Goal: Task Accomplishment & Management: Complete application form

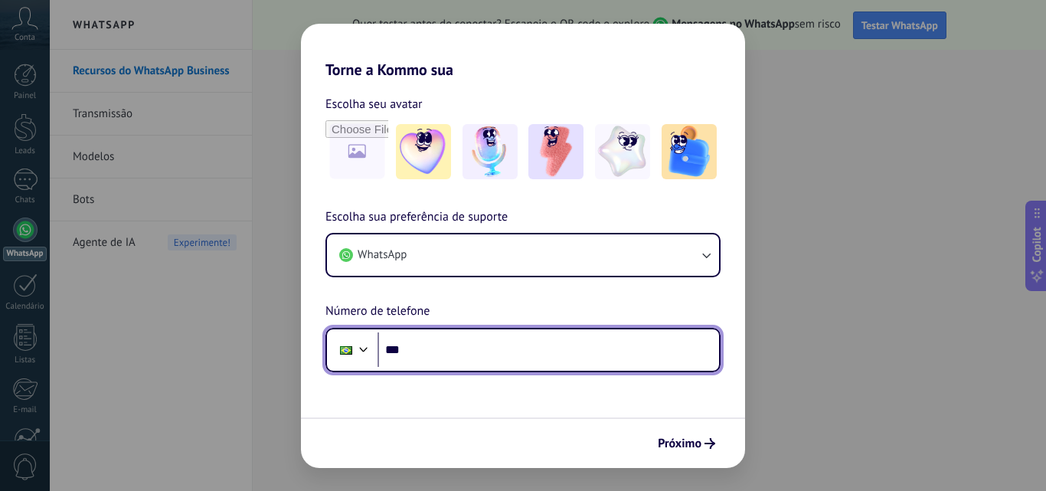
click at [432, 355] on input "***" at bounding box center [547, 349] width 341 height 35
type input "**********"
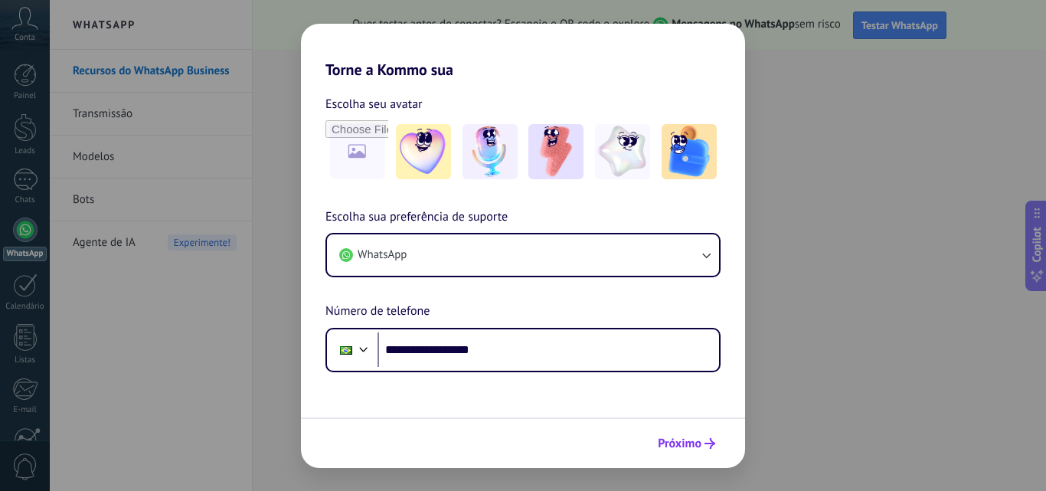
click at [706, 437] on button "Próximo" at bounding box center [686, 443] width 71 height 26
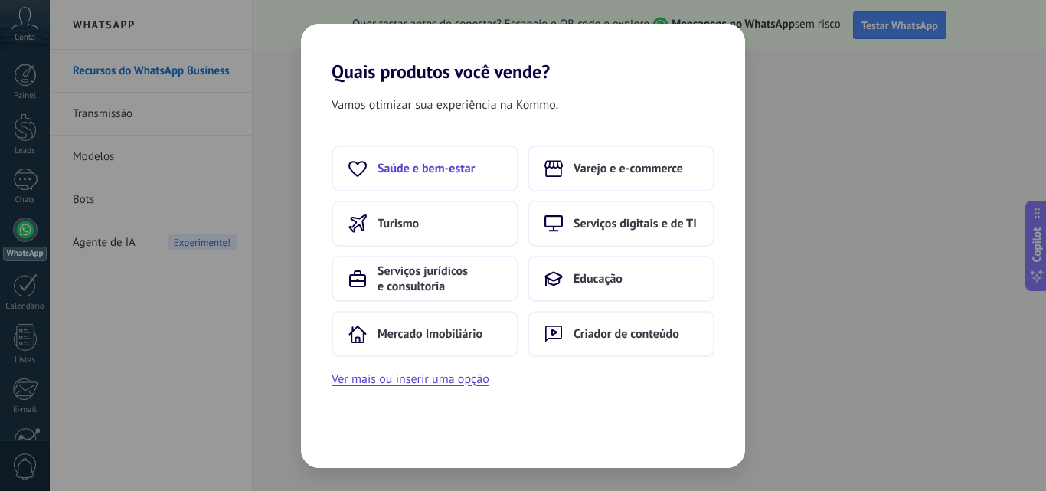
click at [394, 169] on span "Saúde e bem-estar" at bounding box center [425, 168] width 97 height 15
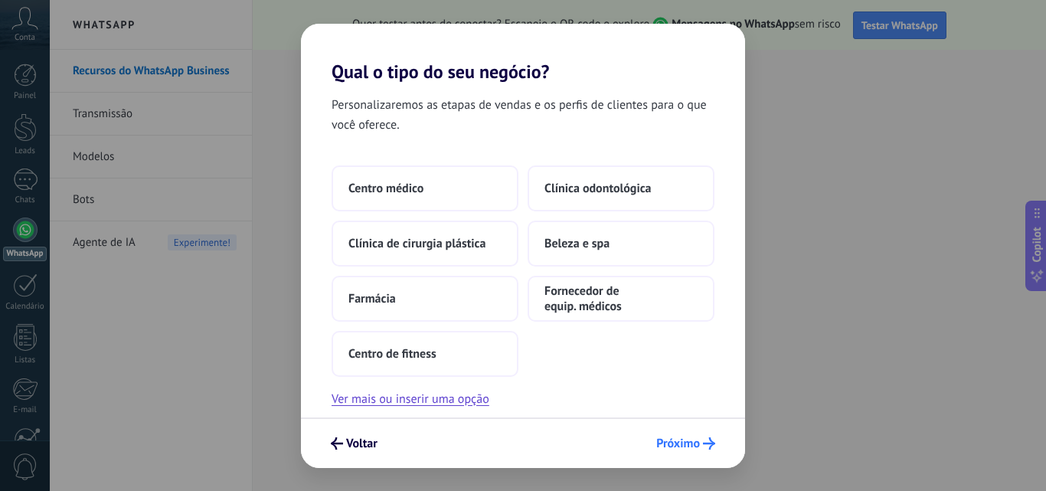
click at [675, 443] on span "Próximo" at bounding box center [678, 443] width 44 height 11
click at [463, 395] on button "Ver mais ou inserir uma opção" at bounding box center [410, 399] width 158 height 20
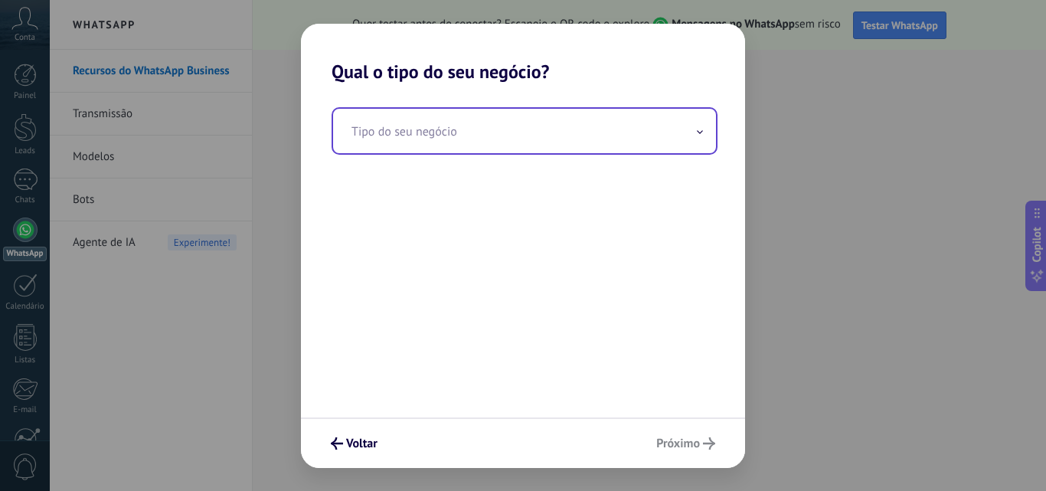
click at [446, 140] on input "text" at bounding box center [524, 131] width 383 height 44
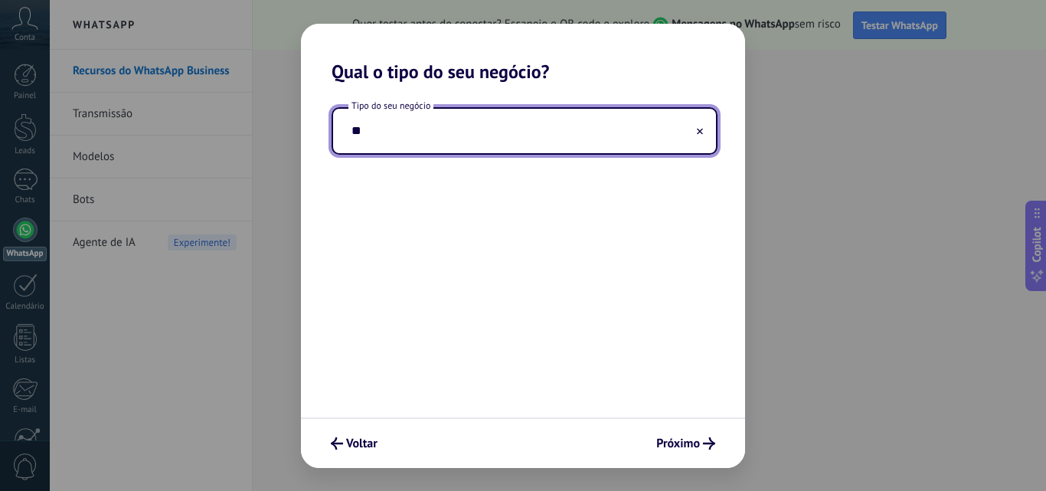
type input "*"
type input "**********"
click at [670, 458] on div "Voltar Próximo" at bounding box center [523, 442] width 444 height 51
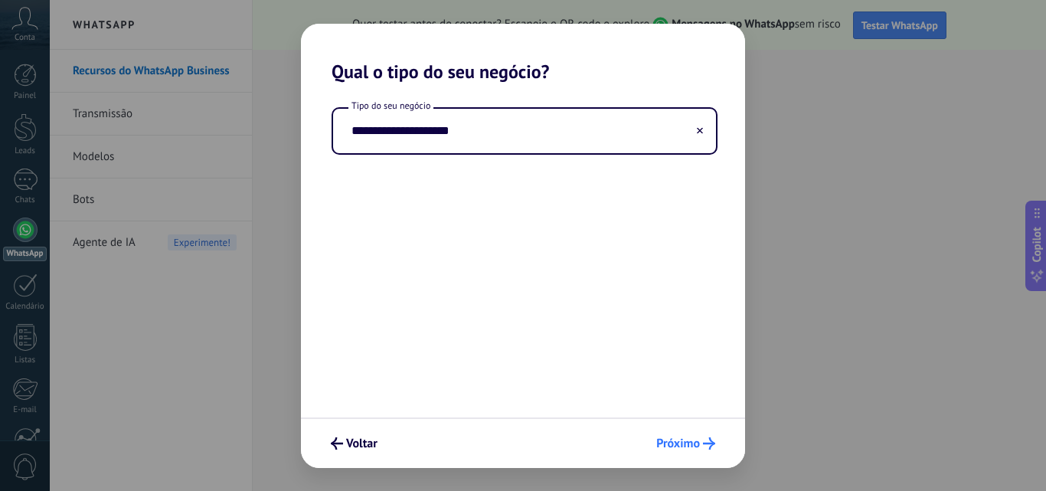
click at [673, 448] on span "Próximo" at bounding box center [678, 443] width 44 height 11
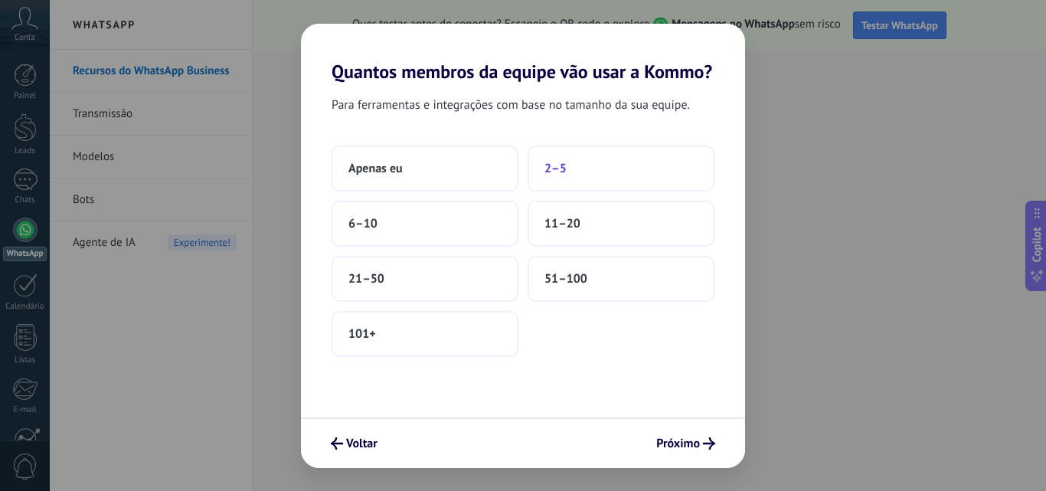
click at [575, 178] on button "2–5" at bounding box center [620, 168] width 187 height 46
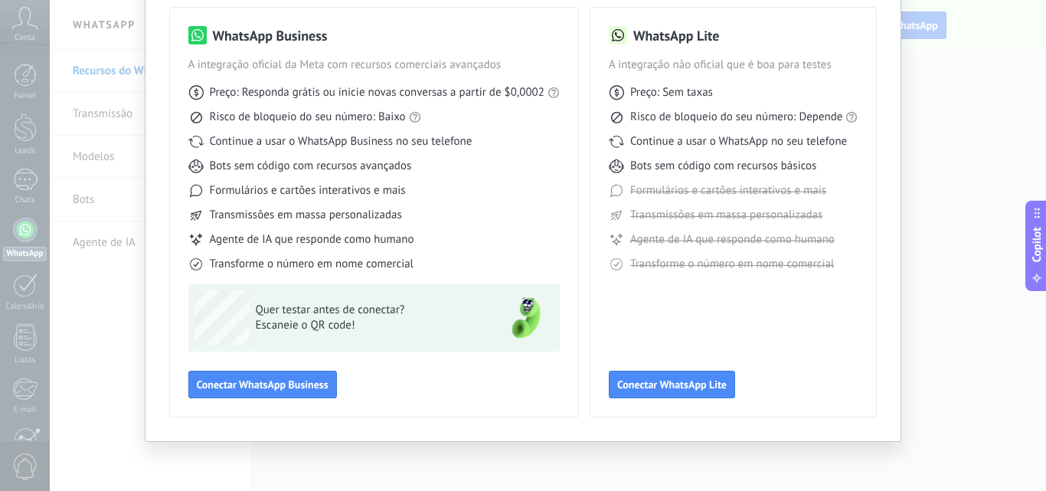
scroll to position [110, 0]
click at [310, 386] on span "Conectar WhatsApp Business" at bounding box center [263, 383] width 132 height 11
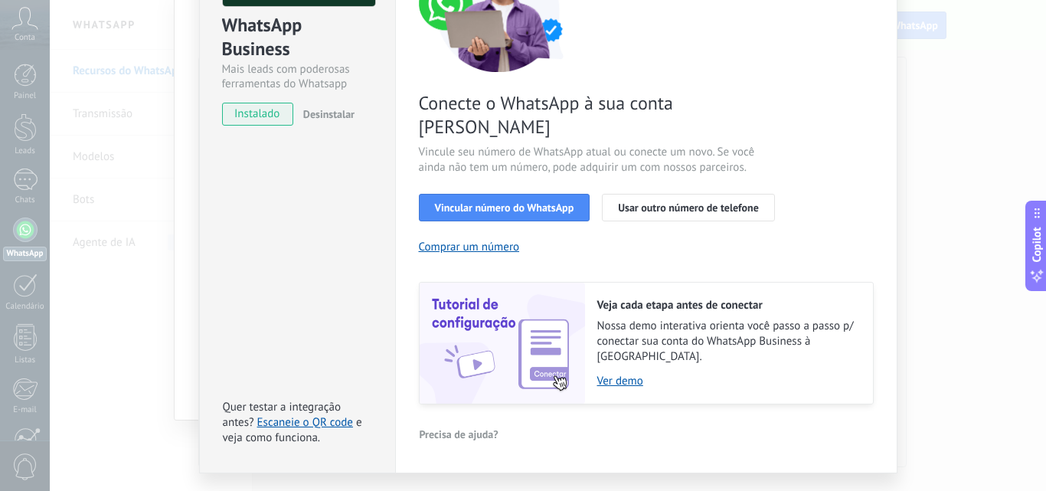
scroll to position [178, 0]
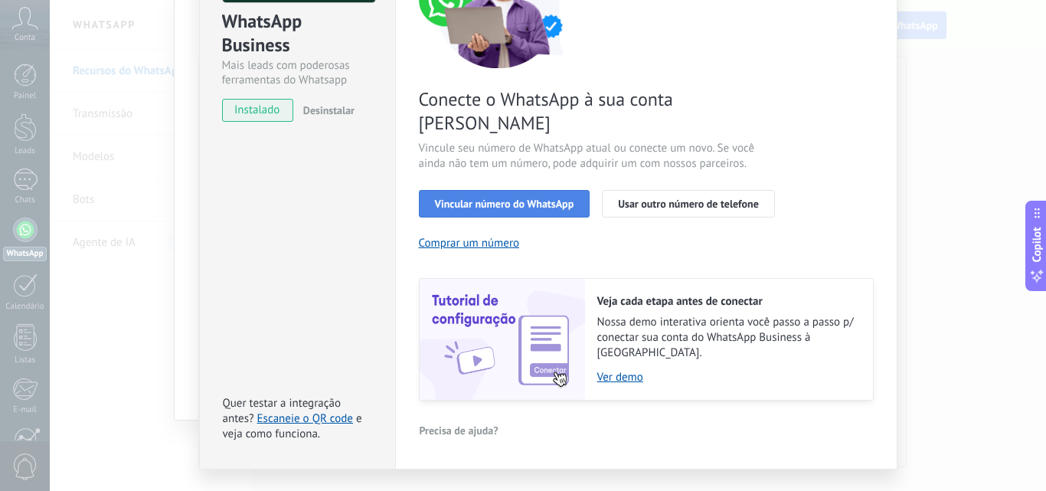
click at [502, 190] on button "Vincular número do WhatsApp" at bounding box center [504, 204] width 171 height 28
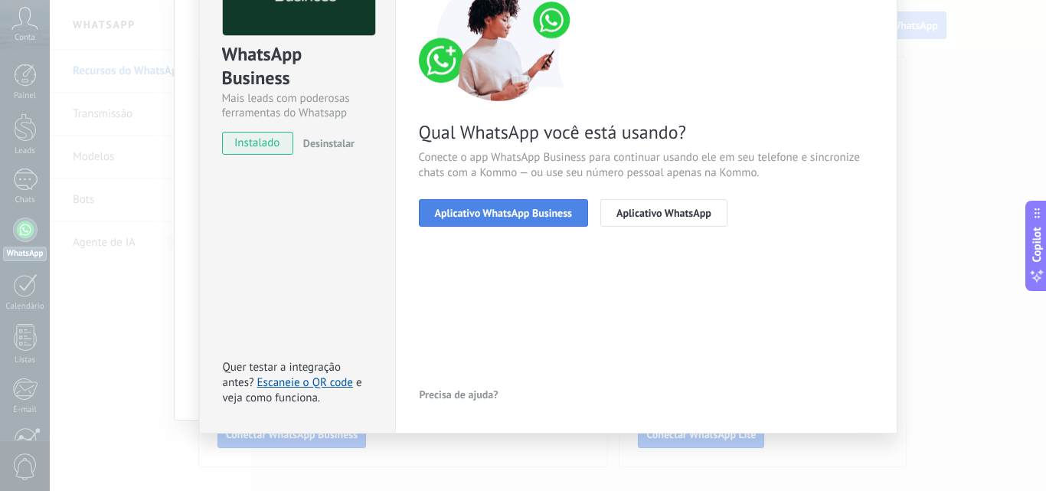
click at [477, 210] on span "Aplicativo WhatsApp Business" at bounding box center [503, 212] width 137 height 11
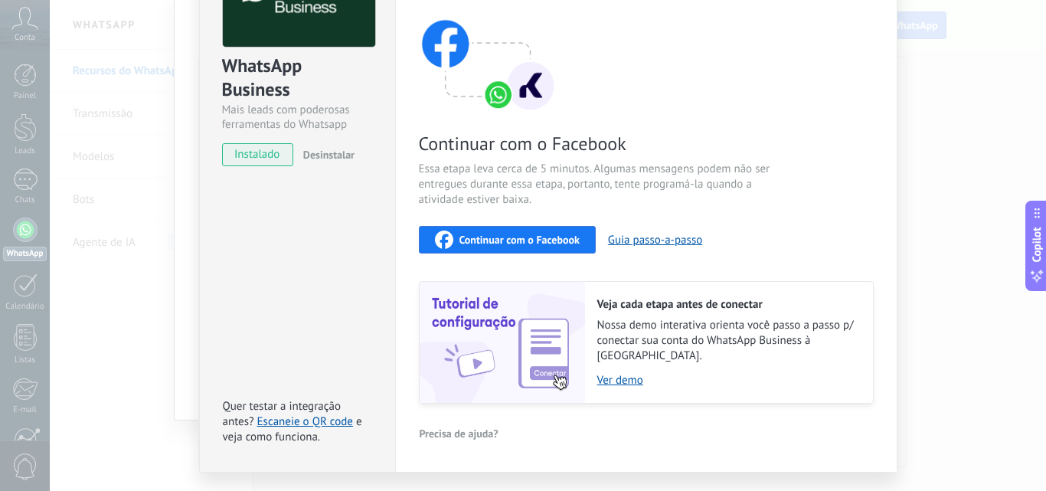
scroll to position [160, 0]
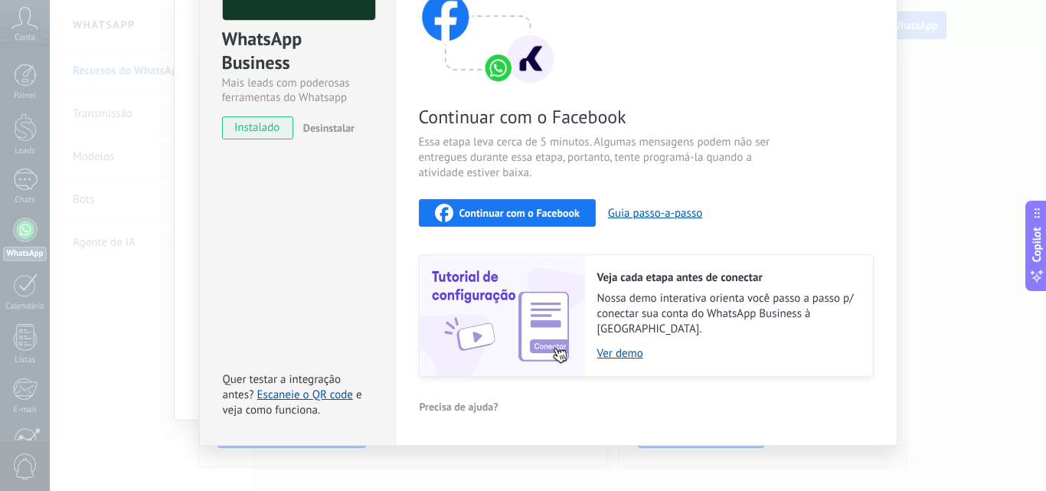
click at [540, 215] on span "Continuar com o Facebook" at bounding box center [519, 212] width 120 height 11
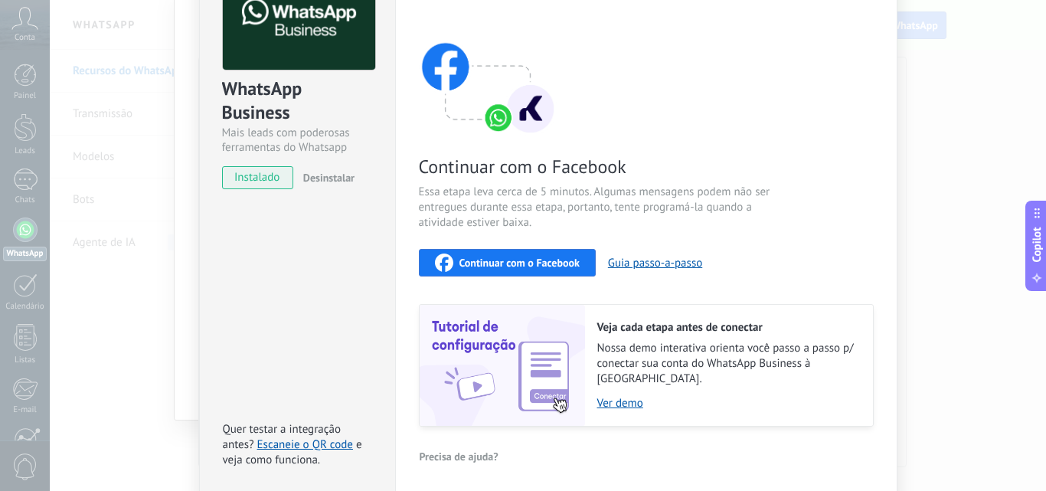
scroll to position [83, 0]
